Goal: Task Accomplishment & Management: Manage account settings

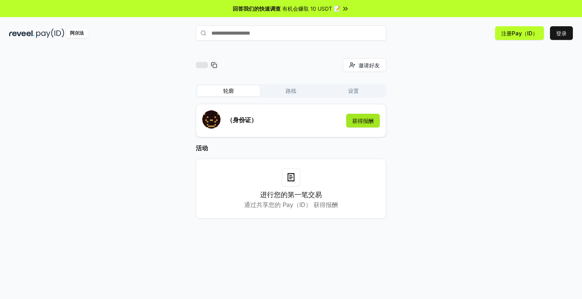
click at [364, 123] on button "获得报酬" at bounding box center [363, 121] width 34 height 14
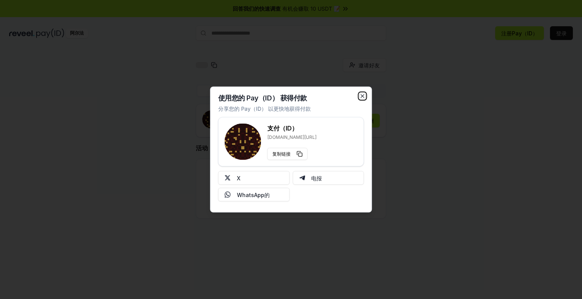
click at [362, 97] on icon "button" at bounding box center [362, 96] width 6 height 6
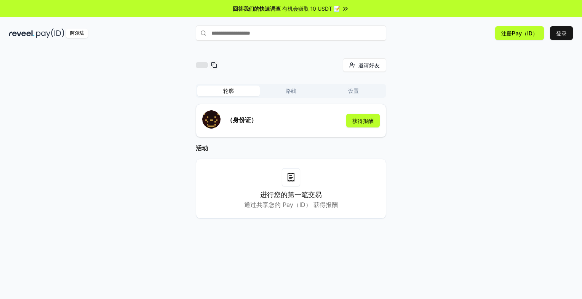
click at [237, 33] on input "text" at bounding box center [291, 33] width 190 height 15
click at [283, 179] on div at bounding box center [291, 177] width 18 height 18
click at [126, 106] on div "邀请好友 邀请 轮廓 路线 设置 （身份证） 获得报酬 活动 进行您的第一笔交易 通过共享您的 Pay（ID） 获得报酬" at bounding box center [290, 144] width 563 height 173
click at [511, 36] on button "注册Pay（ID）" at bounding box center [519, 33] width 49 height 14
click at [556, 32] on button "登录" at bounding box center [561, 33] width 23 height 14
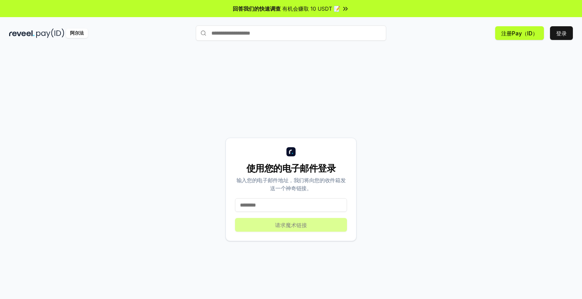
click at [273, 212] on input at bounding box center [291, 205] width 112 height 14
type input "**********"
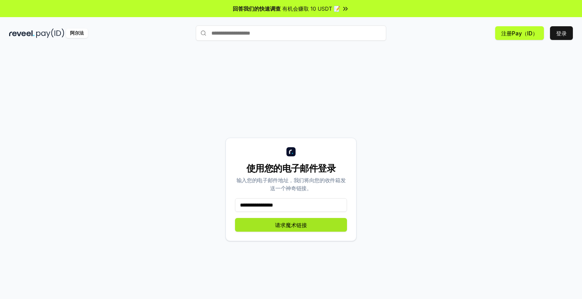
click at [282, 227] on button "请求魔术链接" at bounding box center [291, 225] width 112 height 14
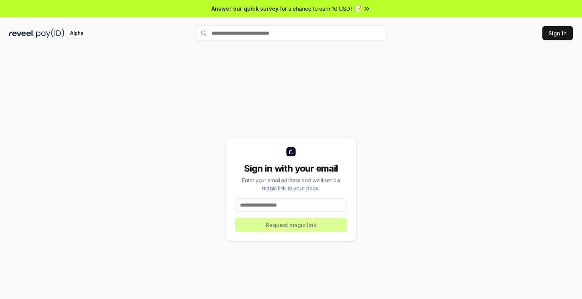
click at [283, 206] on input at bounding box center [291, 205] width 112 height 14
drag, startPoint x: 286, startPoint y: 208, endPoint x: 291, endPoint y: 190, distance: 19.0
click at [286, 208] on input at bounding box center [291, 205] width 112 height 14
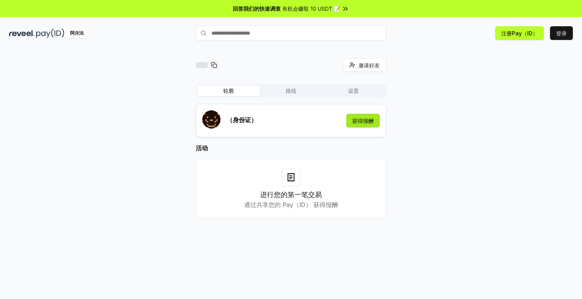
click at [361, 121] on button "获得报酬" at bounding box center [363, 121] width 34 height 14
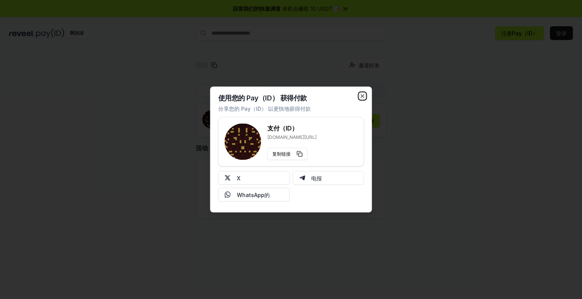
click at [363, 96] on icon "button" at bounding box center [362, 96] width 6 height 6
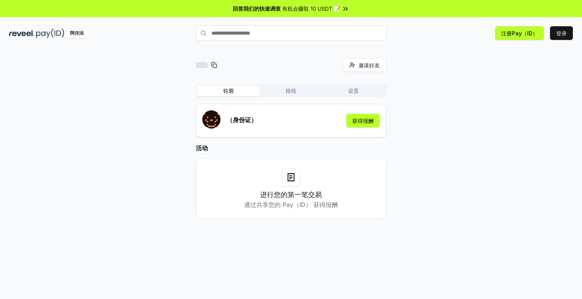
click at [291, 182] on div at bounding box center [291, 177] width 18 height 18
click at [510, 31] on button "注册Pay（ID）" at bounding box center [519, 33] width 49 height 14
click at [480, 130] on div "邀请好友 Invite 轮廓 路线 设置 （身份证） 获得报酬 活动 进行您的第一笔交易 通过共享您的 Pay（ID） 获得报酬" at bounding box center [290, 144] width 563 height 173
click at [423, 73] on div "邀请好友 Invite 轮廓 路线 设置 （身份证） 获得报酬 活动 进行您的第一笔交易 通过共享您的 Pay（ID） 获得报酬" at bounding box center [290, 144] width 563 height 173
click at [515, 34] on button "注册Pay（ID）" at bounding box center [519, 33] width 49 height 14
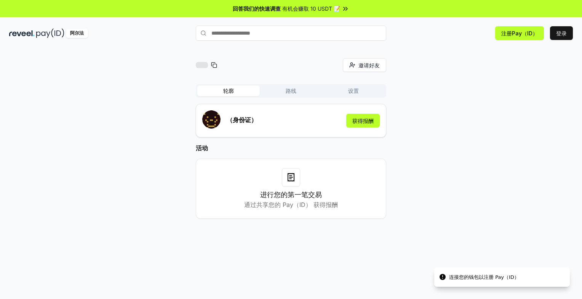
click at [215, 63] on icon at bounding box center [214, 65] width 6 height 6
drag, startPoint x: 251, startPoint y: 61, endPoint x: 251, endPoint y: 57, distance: 4.2
click at [251, 61] on div "邀请好友 Invite" at bounding box center [291, 65] width 190 height 14
click at [569, 35] on button "登录" at bounding box center [561, 33] width 23 height 14
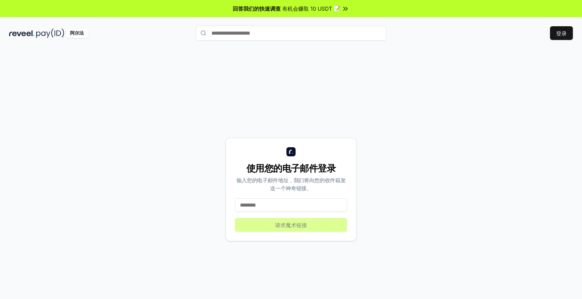
click at [264, 205] on input at bounding box center [291, 205] width 112 height 14
type input "**********"
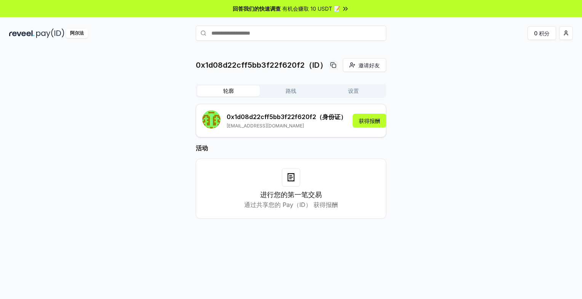
click at [291, 185] on div at bounding box center [291, 177] width 18 height 18
click at [251, 32] on input "text" at bounding box center [291, 33] width 190 height 15
click at [231, 33] on input "*" at bounding box center [215, 33] width 190 height 15
type input "*"
click at [292, 90] on button "路线" at bounding box center [291, 91] width 62 height 11
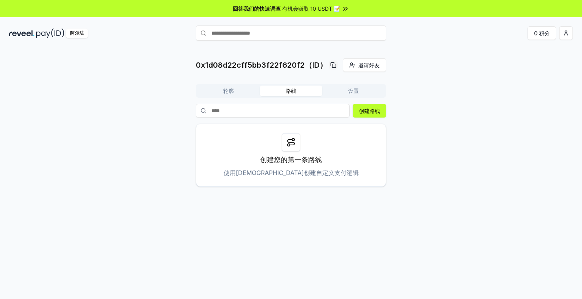
click at [234, 93] on button "轮廓" at bounding box center [228, 91] width 62 height 11
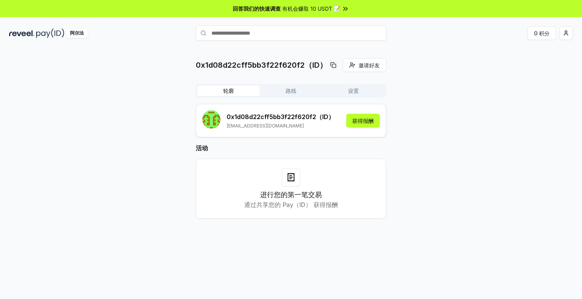
click at [350, 90] on button "设置" at bounding box center [353, 91] width 62 height 11
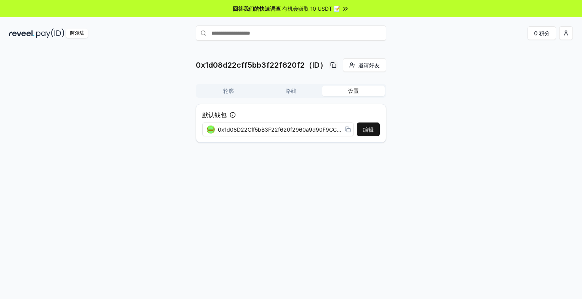
click at [238, 94] on button "轮廓" at bounding box center [228, 91] width 62 height 11
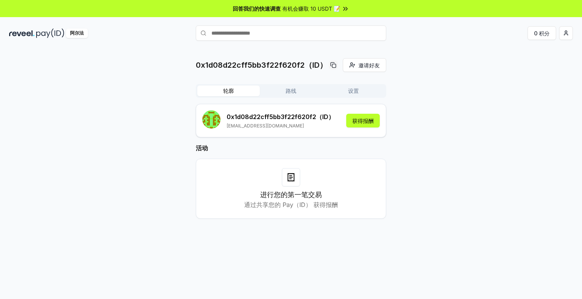
click at [250, 39] on input "text" at bounding box center [291, 33] width 190 height 15
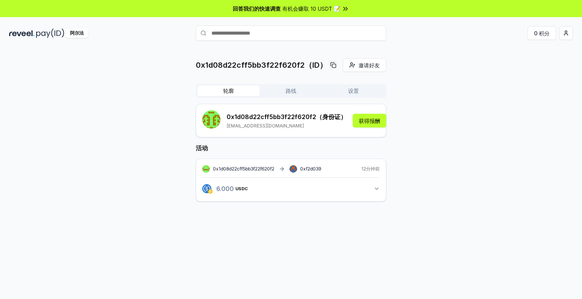
click at [309, 170] on span "0xf2d039" at bounding box center [310, 169] width 21 height 6
click at [249, 28] on input "text" at bounding box center [291, 33] width 190 height 15
paste input "**********"
drag, startPoint x: 562, startPoint y: 139, endPoint x: 378, endPoint y: 89, distance: 190.5
click at [562, 139] on div "0x1d08d22cff5bb3f22f620f2（ID） 邀请好友 Invite 轮廓 路线 设置 0x1d08d22cff5bb3f22f620f2 （身…" at bounding box center [290, 136] width 563 height 156
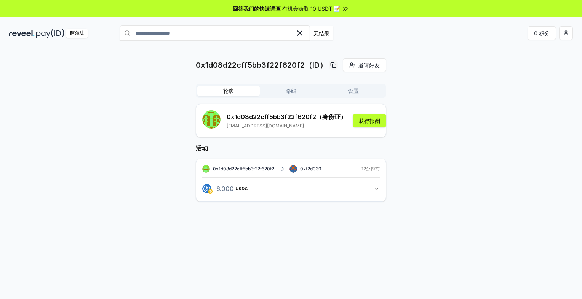
drag, startPoint x: 289, startPoint y: 33, endPoint x: 157, endPoint y: 25, distance: 132.3
click at [142, 27] on div "**********" at bounding box center [291, 33] width 582 height 20
paste input "text"
type input "**********"
